Goal: Information Seeking & Learning: Learn about a topic

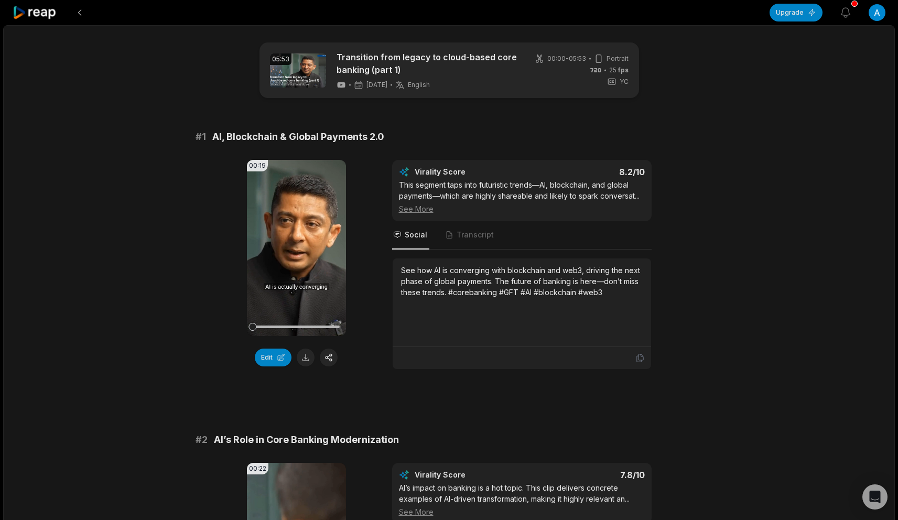
click at [41, 9] on icon at bounding box center [35, 13] width 45 height 14
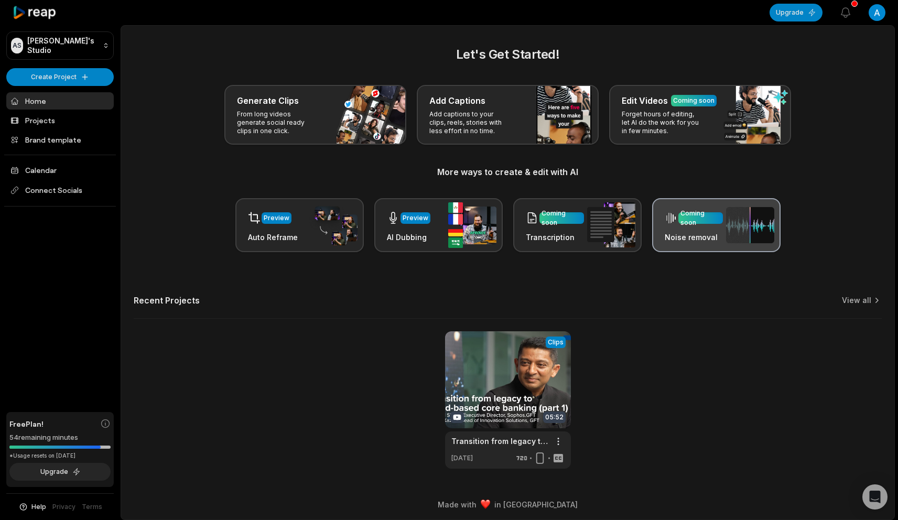
click at [723, 221] on div "Coming soon Noise removal" at bounding box center [716, 225] width 128 height 54
click at [707, 218] on div "Coming soon" at bounding box center [700, 218] width 40 height 19
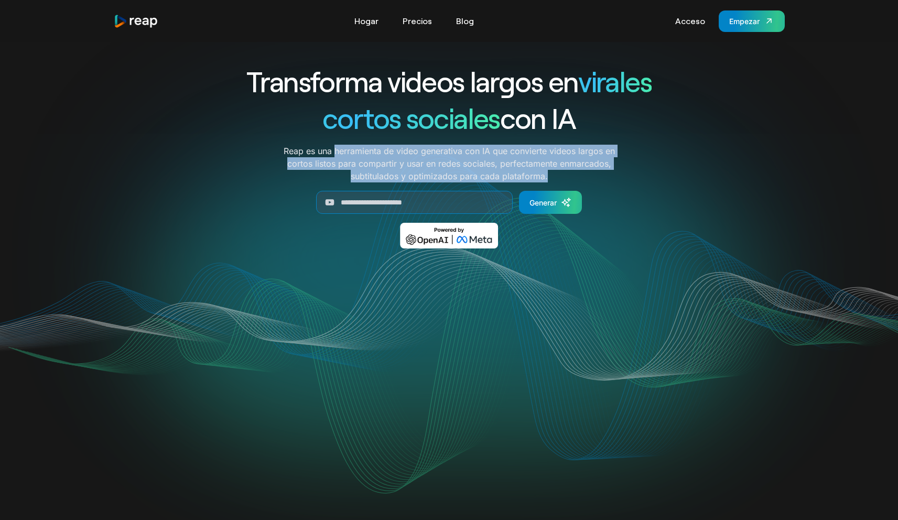
drag, startPoint x: 336, startPoint y: 151, endPoint x: 556, endPoint y: 174, distance: 221.4
click at [556, 174] on p "Reap es una herramienta de video generativa con IA que convierte videos largos …" at bounding box center [449, 164] width 334 height 38
copy font "herramienta de video generativa con IA que convierte videos largos en cortos li…"
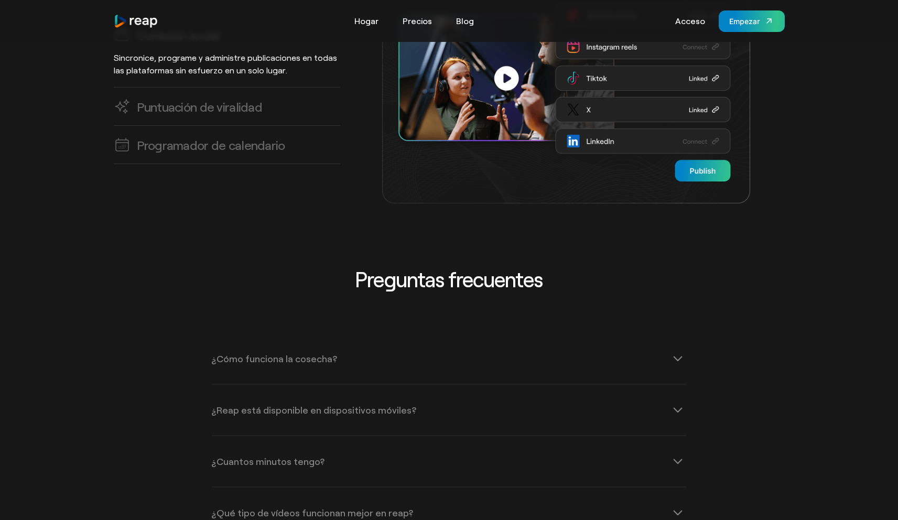
scroll to position [3495, 0]
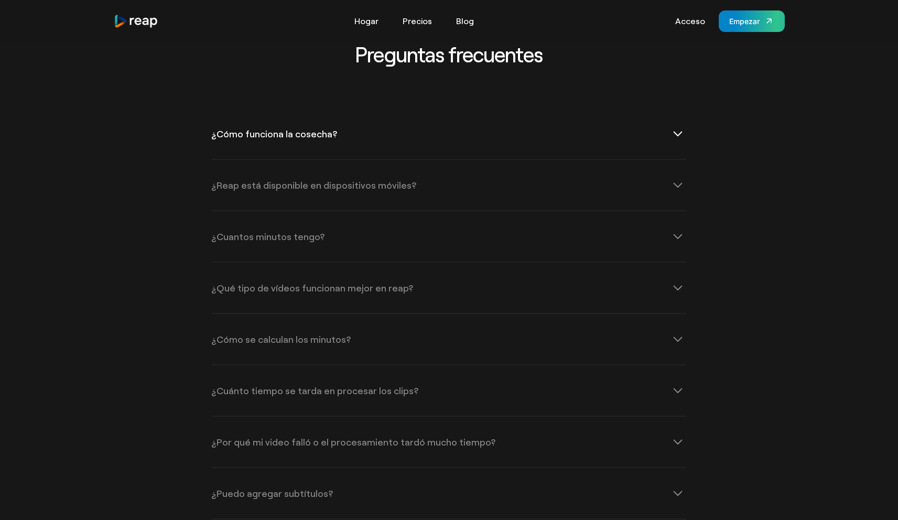
click at [311, 121] on div "¿Cómo funciona la cosecha?" at bounding box center [449, 134] width 474 height 50
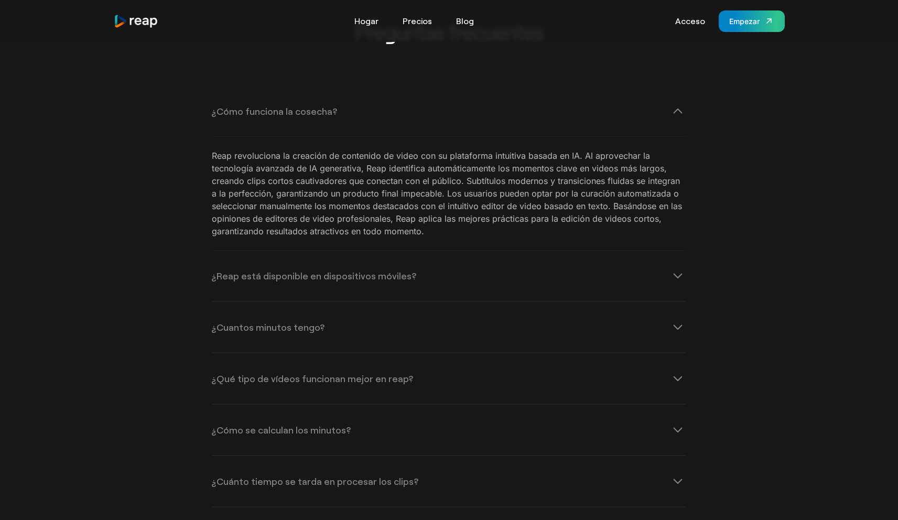
scroll to position [3518, 0]
click at [360, 269] on font "¿Reap está disponible en dispositivos móviles?" at bounding box center [314, 275] width 204 height 12
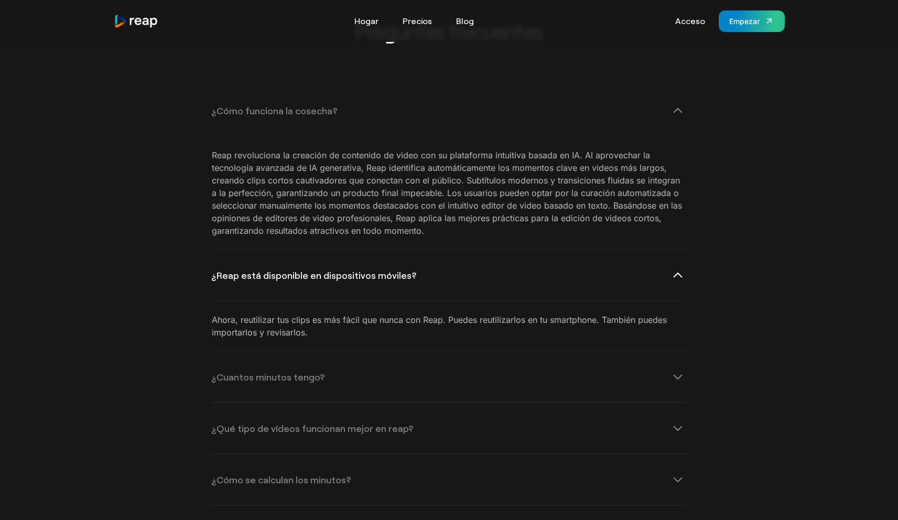
click at [360, 269] on font "¿Reap está disponible en dispositivos móviles?" at bounding box center [314, 275] width 204 height 12
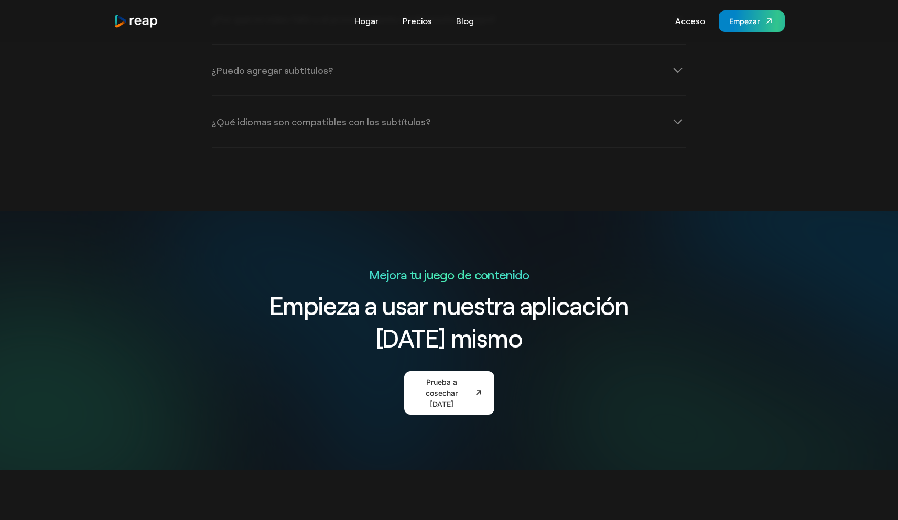
scroll to position [3859, 0]
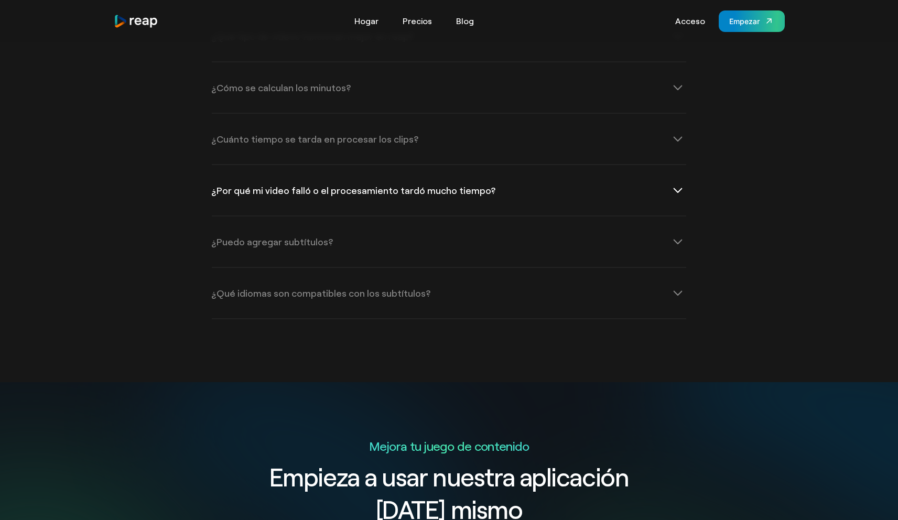
click at [454, 184] on div "¿Por qué mi video falló o el procesamiento tardó mucho tiempo?" at bounding box center [449, 190] width 474 height 50
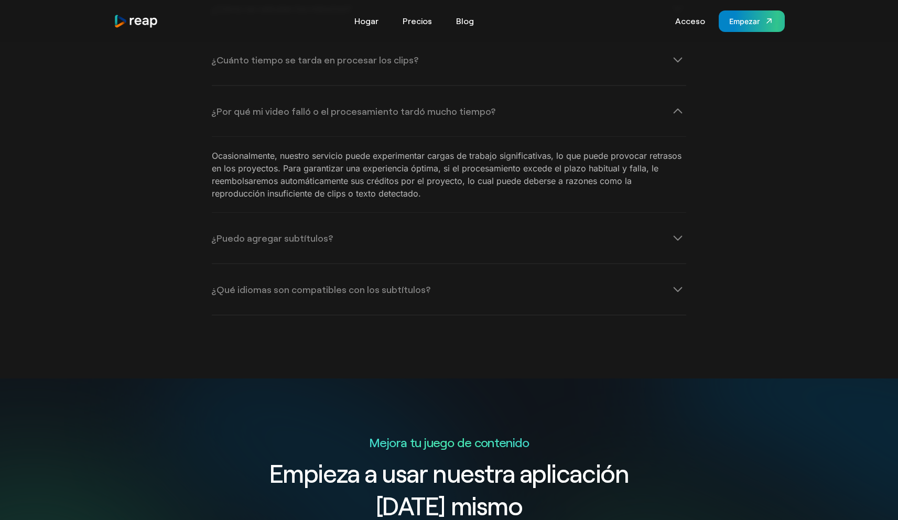
scroll to position [3939, 0]
click at [341, 283] on font "¿Qué idiomas son compatibles con los subtítulos?" at bounding box center [321, 289] width 219 height 12
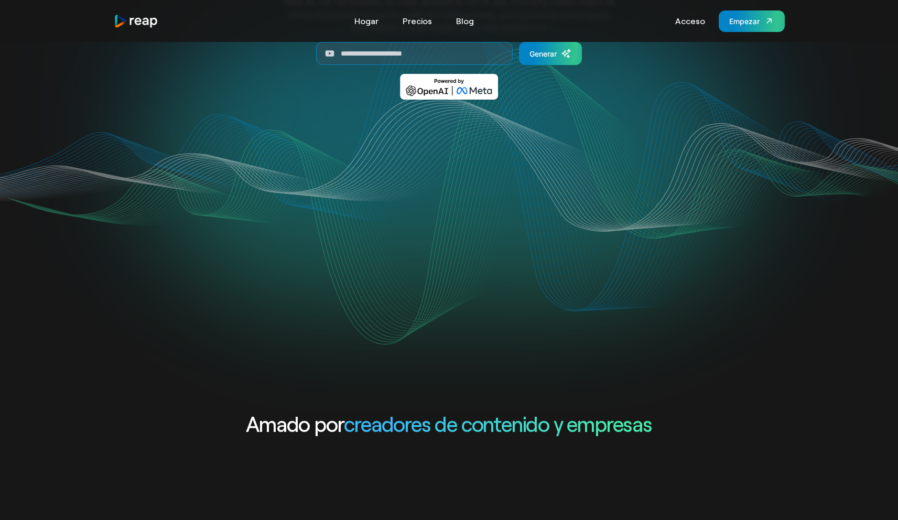
scroll to position [0, 0]
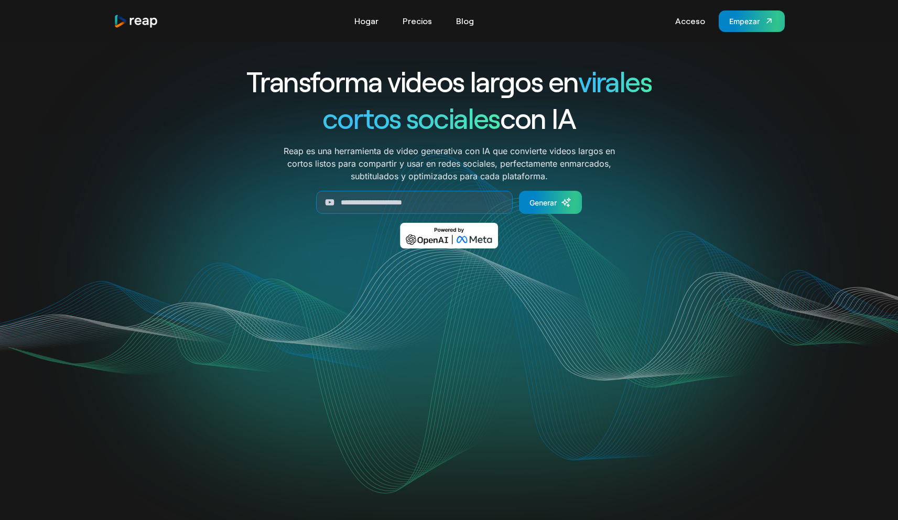
click at [176, 67] on div "Transforma videos largos en virales cortos sociales con IA Reap es una herramie…" at bounding box center [449, 163] width 671 height 201
click at [178, 66] on div "Transforma videos largos en virales cortos sociales con IA Reap es una herramie…" at bounding box center [449, 163] width 671 height 201
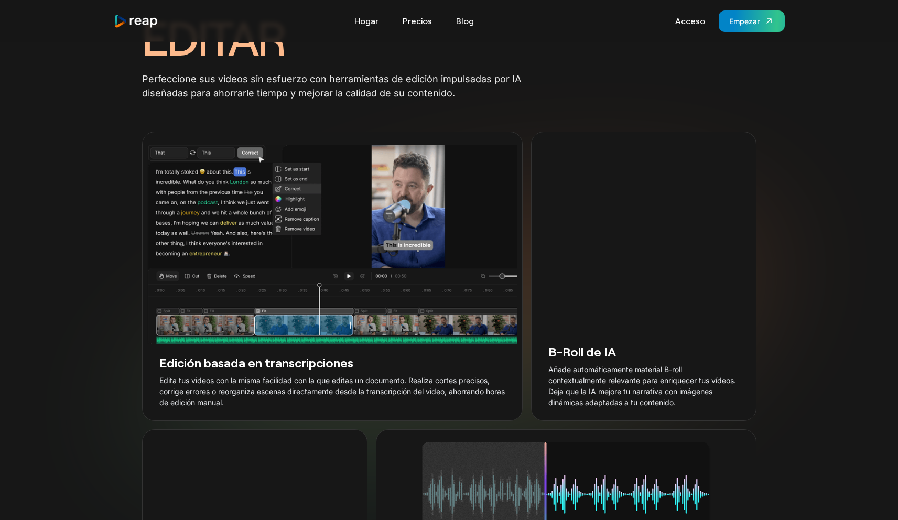
scroll to position [1581, 0]
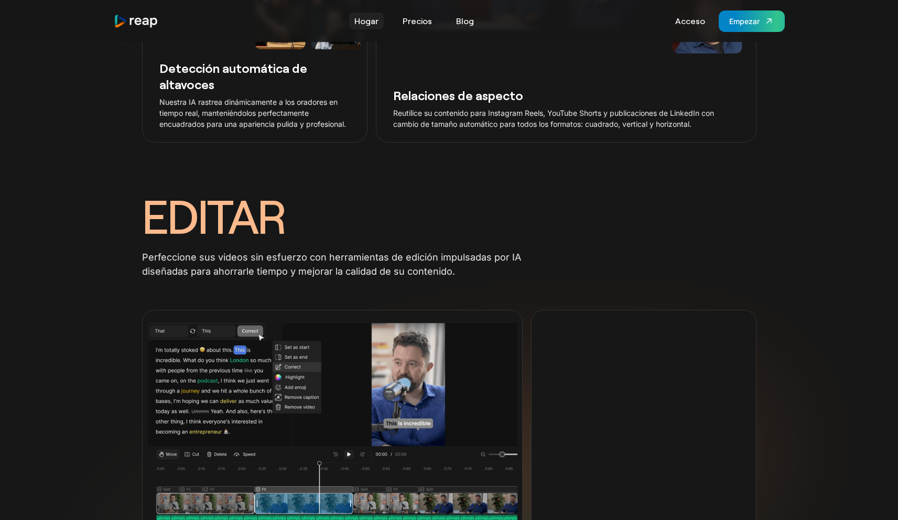
click at [366, 21] on font "Hogar" at bounding box center [366, 21] width 24 height 10
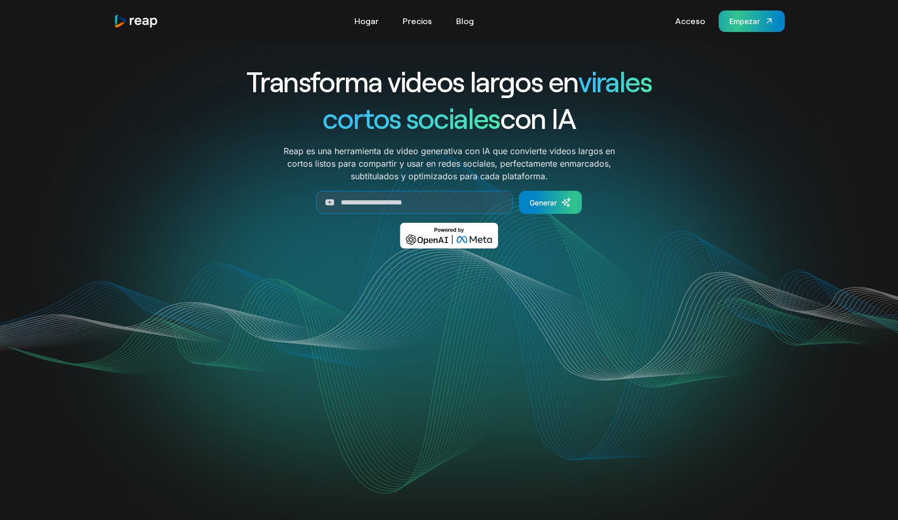
click at [730, 24] on font "Empezar" at bounding box center [744, 21] width 30 height 9
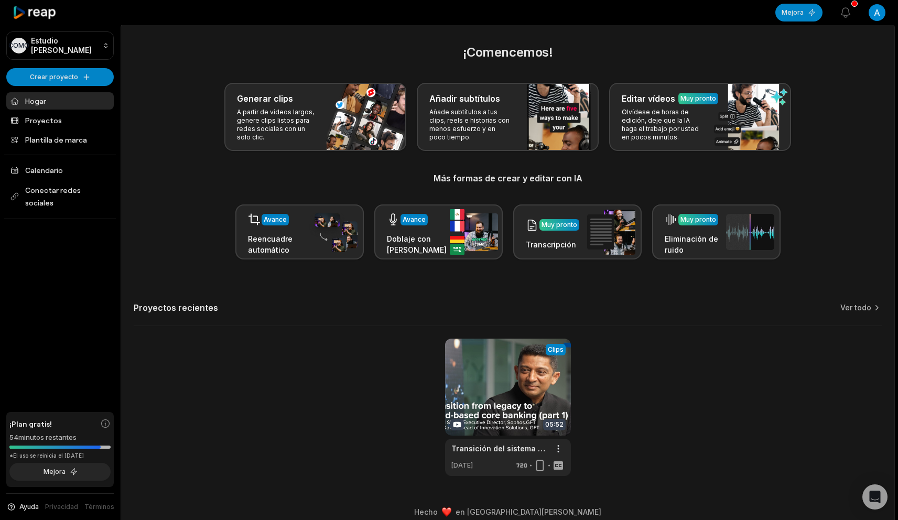
scroll to position [4, 0]
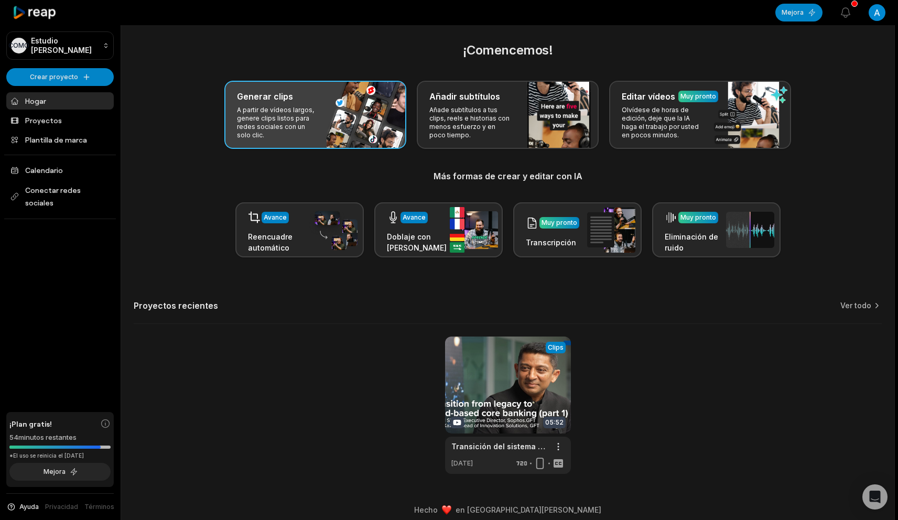
click at [260, 127] on font "A partir de vídeos largos, genere clips listos para redes sociales con un solo …" at bounding box center [275, 122] width 77 height 33
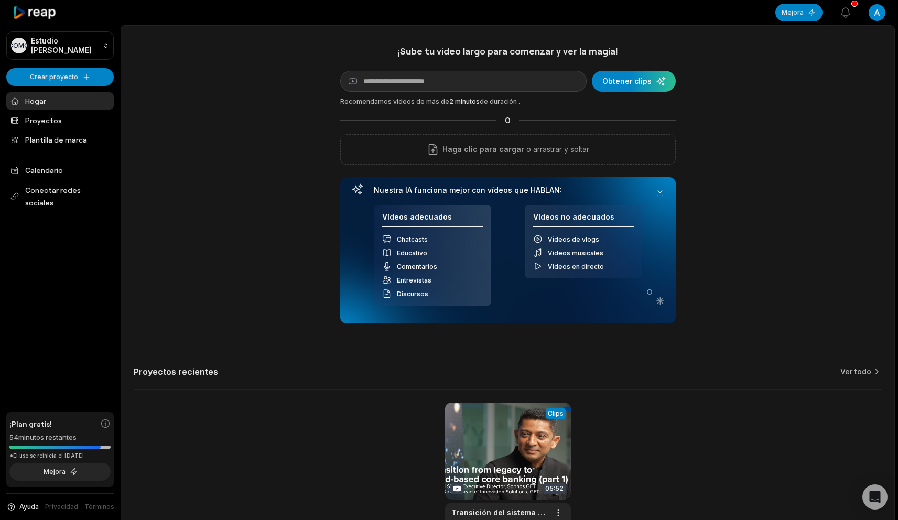
click at [47, 15] on icon at bounding box center [35, 13] width 45 height 14
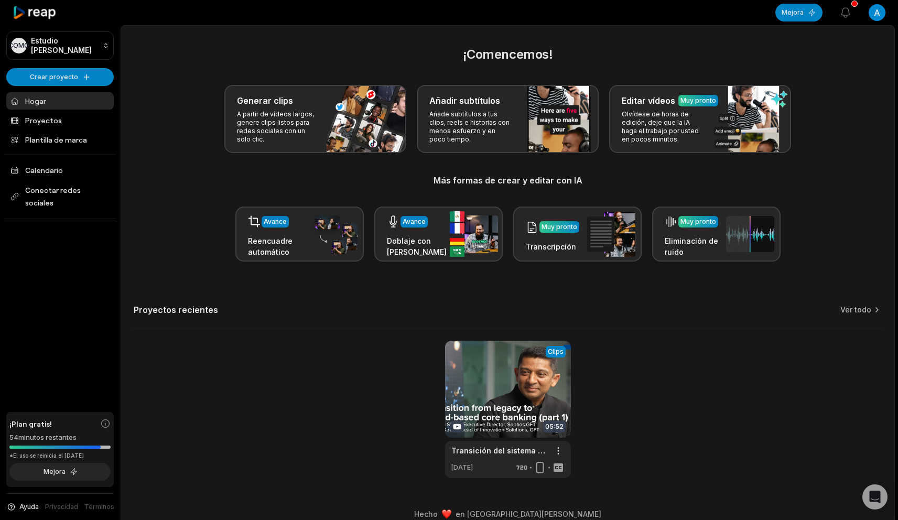
click at [47, 15] on icon at bounding box center [35, 13] width 45 height 14
click at [35, 10] on icon at bounding box center [35, 13] width 45 height 14
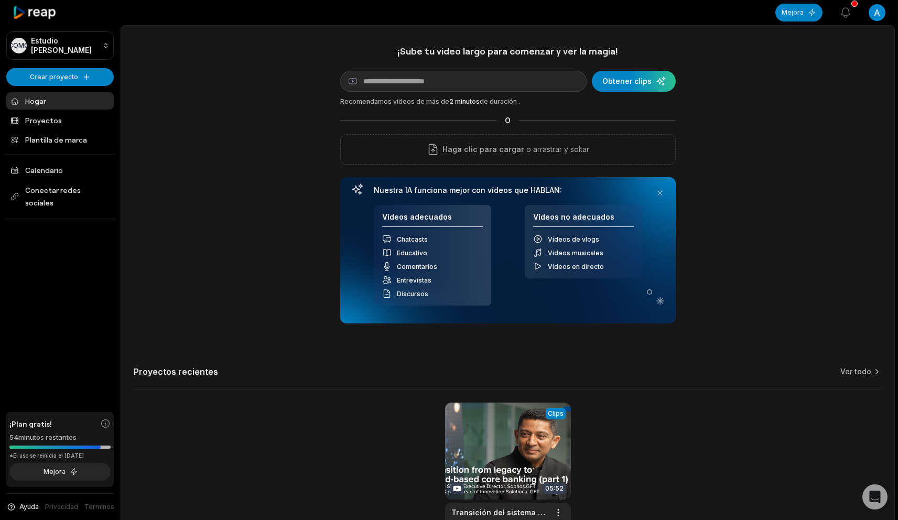
scroll to position [3, 0]
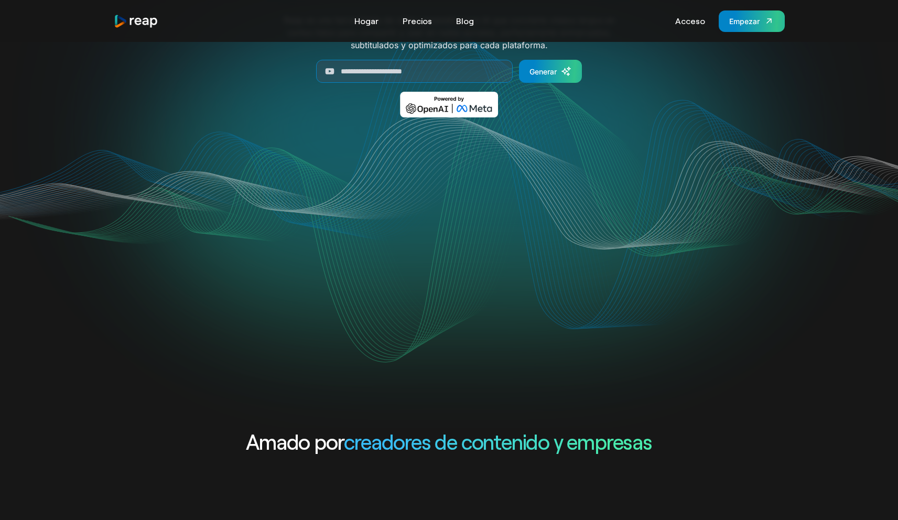
scroll to position [5, 0]
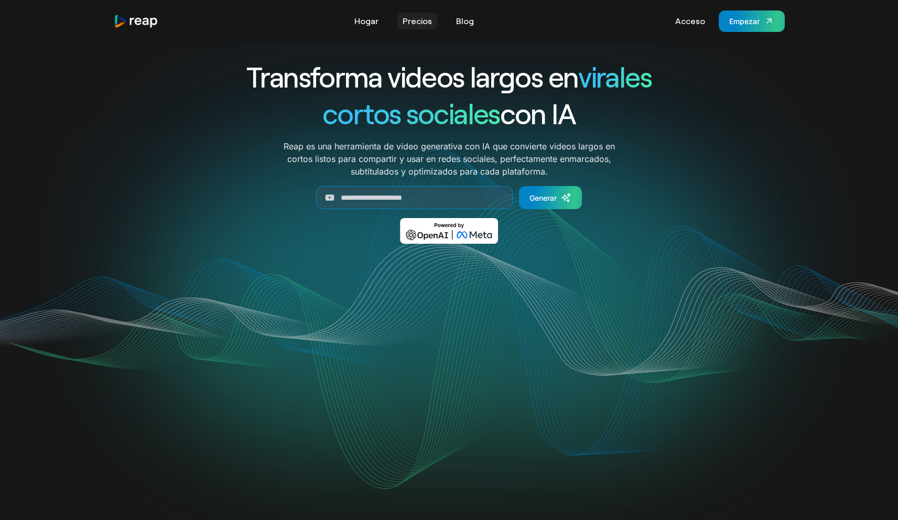
click at [423, 26] on font "Precios" at bounding box center [417, 21] width 29 height 10
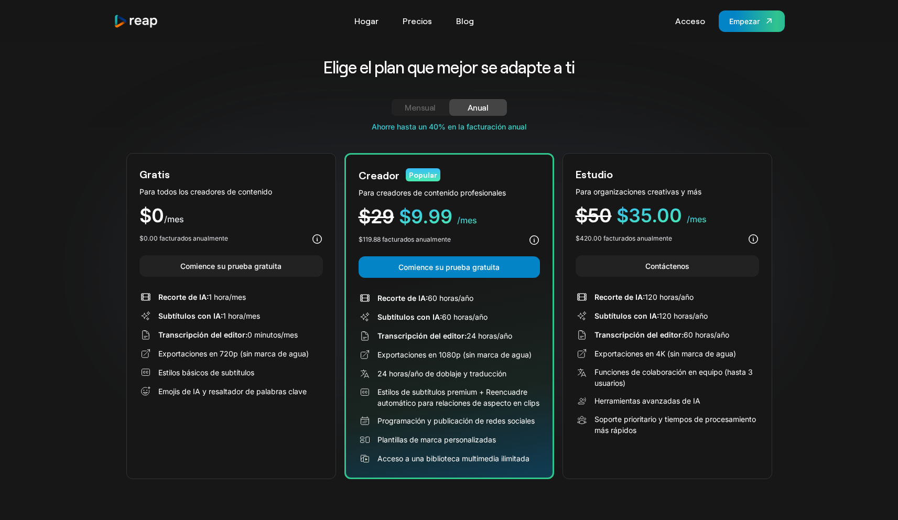
scroll to position [18, 0]
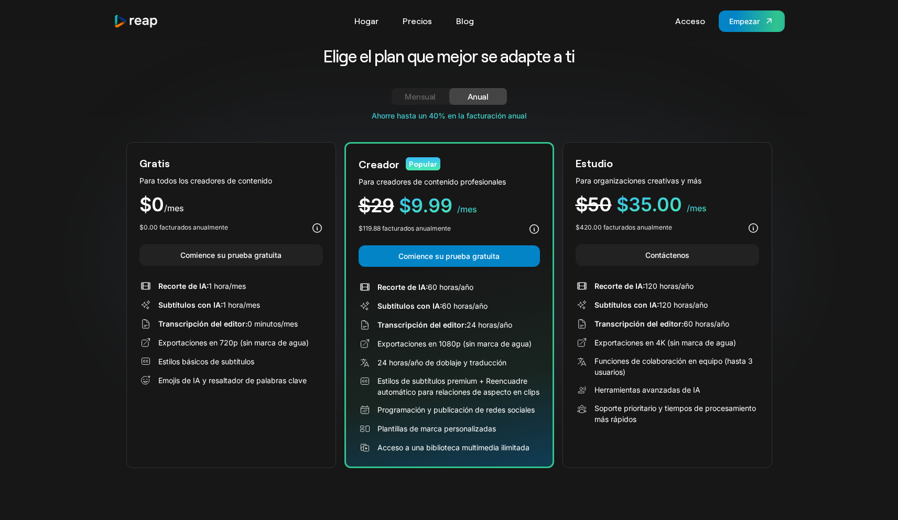
click at [434, 98] on font "Mensual" at bounding box center [420, 96] width 31 height 10
click at [474, 99] on font "Anual" at bounding box center [478, 96] width 21 height 10
click at [445, 100] on link "Mensual" at bounding box center [421, 96] width 58 height 17
click at [490, 90] on div "Anual" at bounding box center [478, 96] width 33 height 13
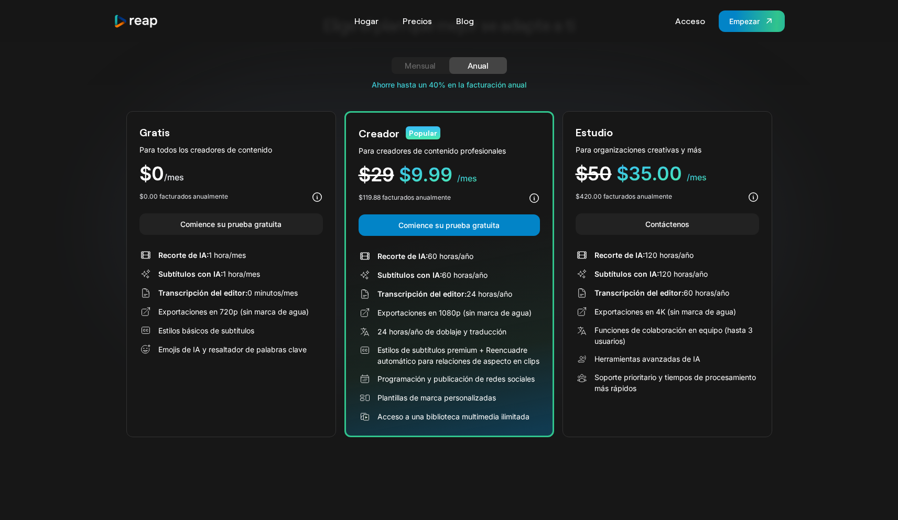
scroll to position [52, 0]
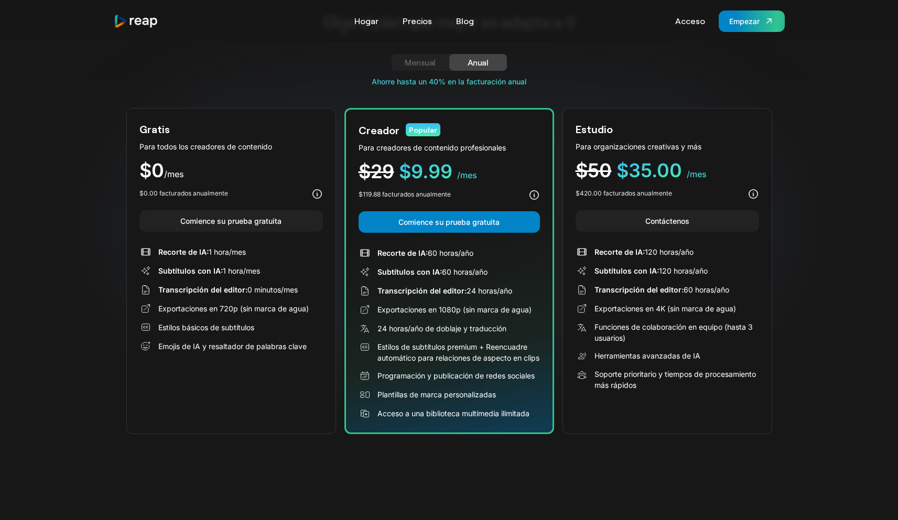
click at [831, 205] on div "Elige el plan que mejor se adapte a ti Mensual Anual Plan gratuito Para todos l…" at bounding box center [449, 225] width 898 height 470
drag, startPoint x: 699, startPoint y: 161, endPoint x: 712, endPoint y: 161, distance: 13.1
click at [712, 161] on div "$50 $35.00 /mes" at bounding box center [667, 170] width 183 height 19
click at [52, 173] on div "Elige el plan que mejor se adapte a ti Mensual Anual Plan gratuito Para todos l…" at bounding box center [449, 225] width 898 height 470
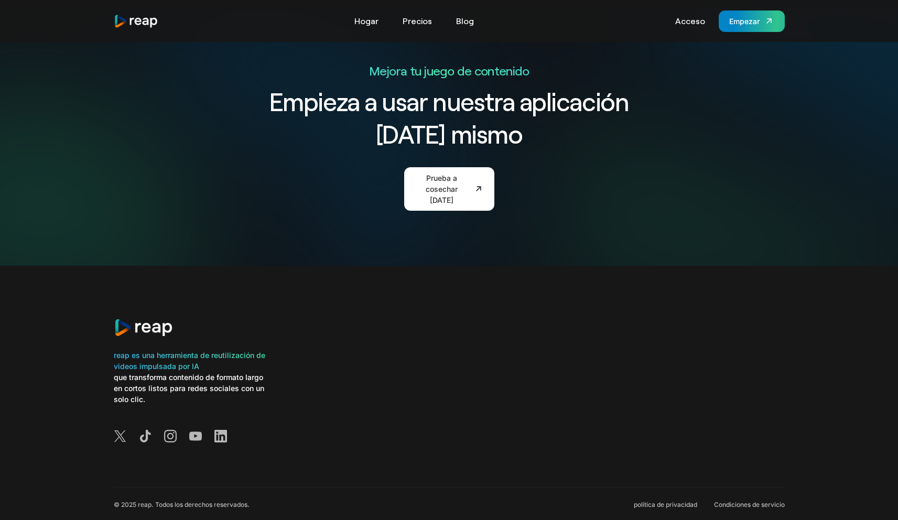
scroll to position [2039, 0]
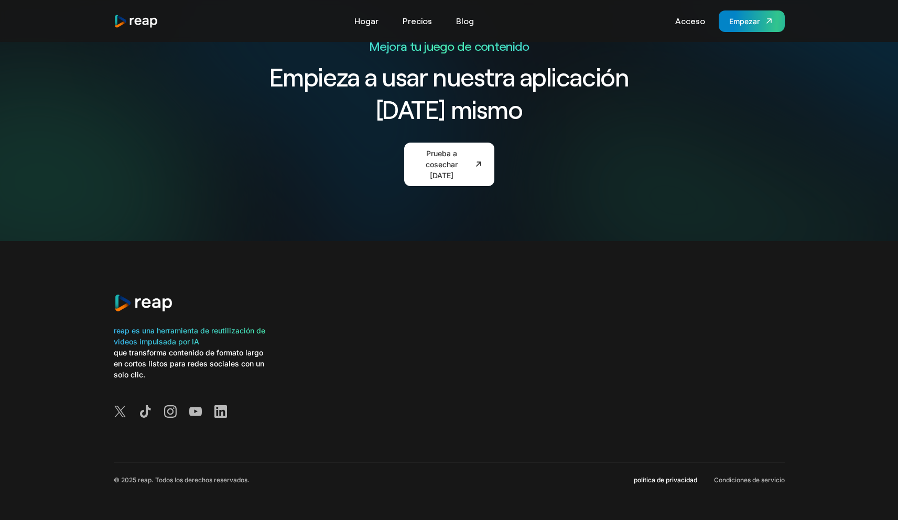
click at [652, 480] on font "política de privacidad" at bounding box center [665, 480] width 63 height 8
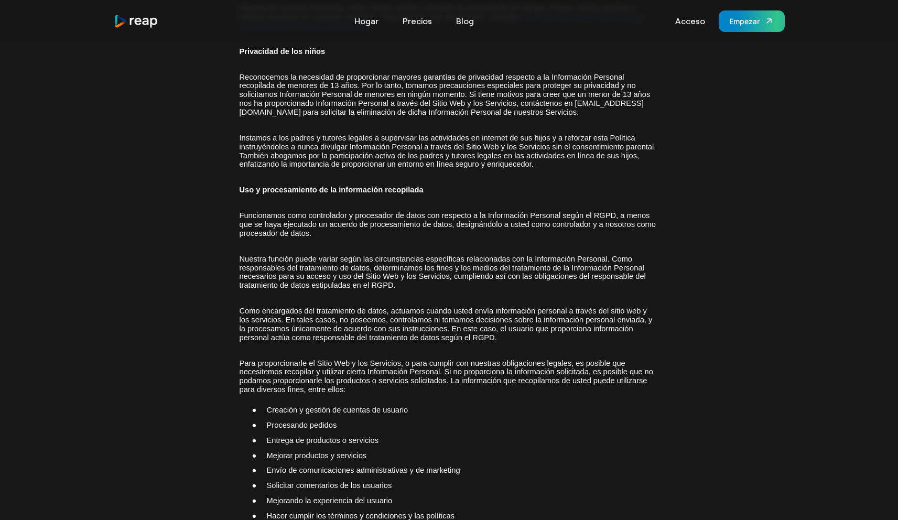
scroll to position [1049, 0]
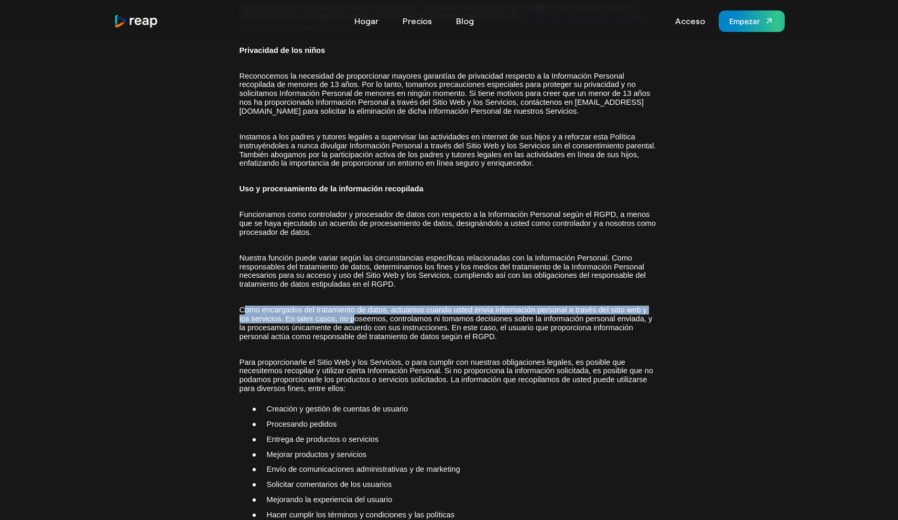
drag, startPoint x: 245, startPoint y: 311, endPoint x: 354, endPoint y: 321, distance: 109.5
click at [354, 321] on font "Como encargados del tratamiento de datos, actuamos cuando usted envía informaci…" at bounding box center [446, 323] width 413 height 35
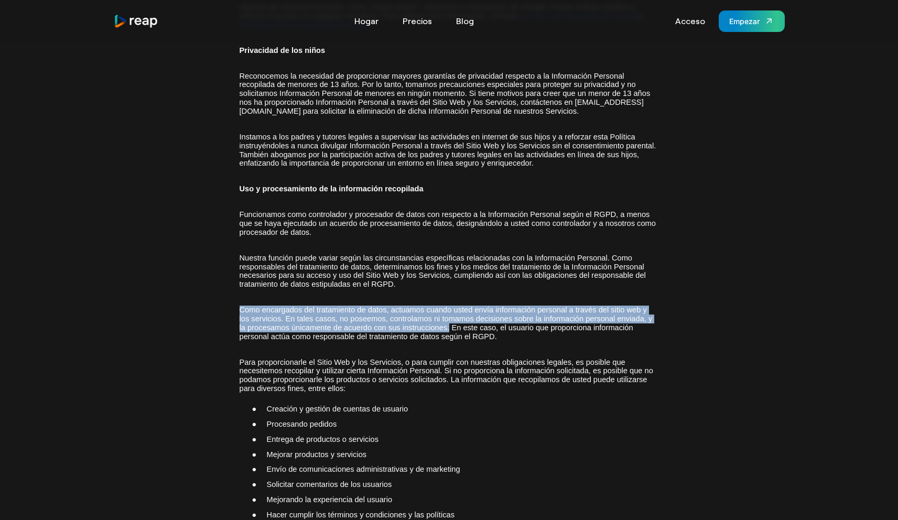
drag, startPoint x: 450, startPoint y: 328, endPoint x: 236, endPoint y: 311, distance: 215.1
copy font "Como encargados del tratamiento de datos, actuamos cuando usted envía informaci…"
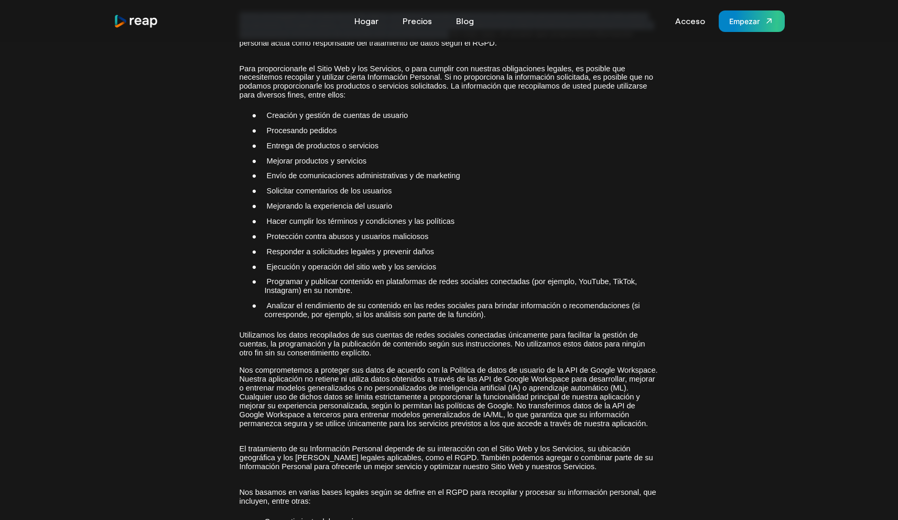
scroll to position [1345, 0]
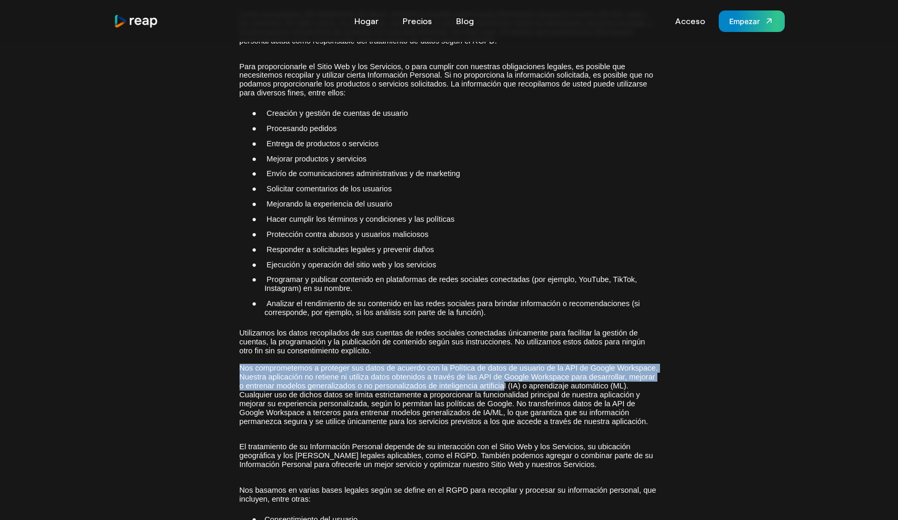
drag, startPoint x: 241, startPoint y: 369, endPoint x: 503, endPoint y: 385, distance: 262.6
click at [503, 385] on font "Nos comprometemos a proteger sus datos de acuerdo con la Política de datos de u…" at bounding box center [449, 394] width 418 height 61
copy font "Nos comprometemos a proteger sus datos de acuerdo con la Política de datos de u…"
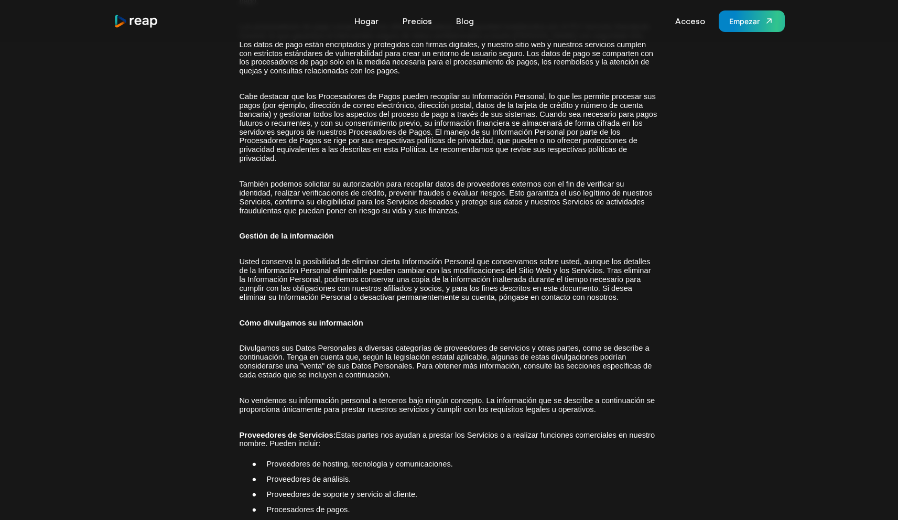
scroll to position [2356, 0]
